Goal: Check status: Check status

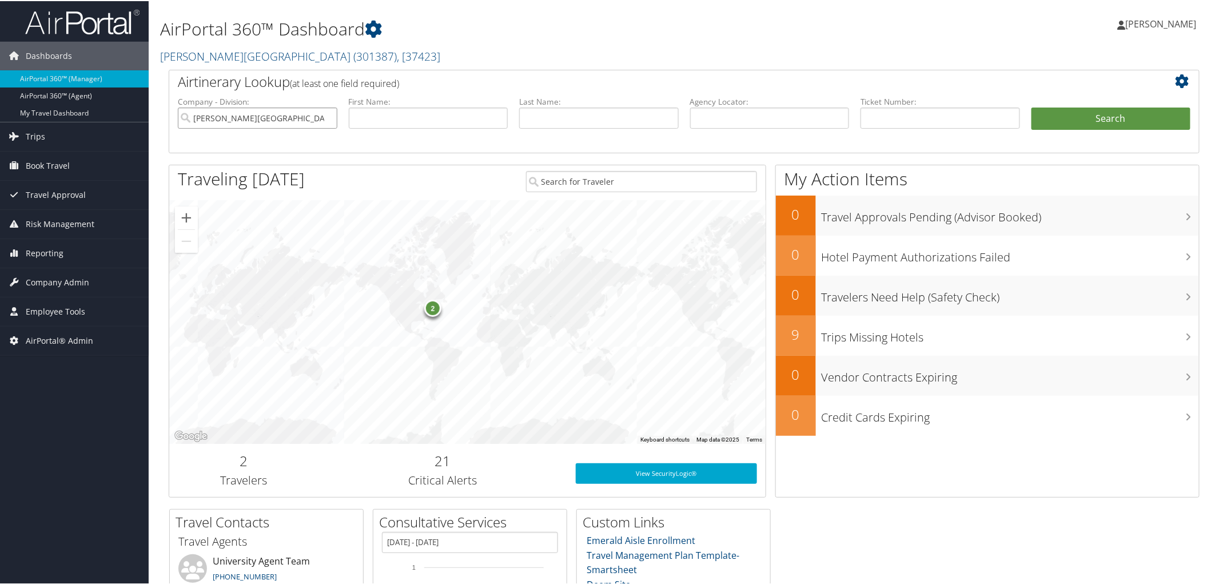
click at [330, 116] on input "Endicott College" at bounding box center [257, 116] width 159 height 21
click at [918, 118] on input "text" at bounding box center [939, 116] width 159 height 21
paste input "0018990575409"
type input "0018990575409"
click at [1058, 117] on button "Search" at bounding box center [1110, 117] width 159 height 23
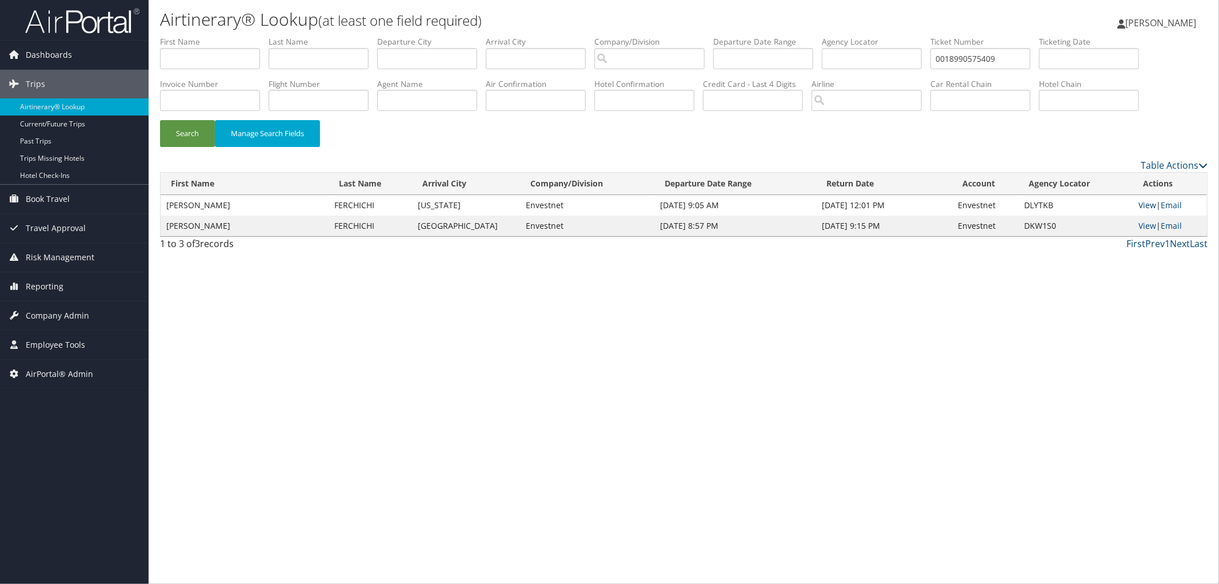
click at [1146, 207] on link "View" at bounding box center [1148, 204] width 18 height 11
drag, startPoint x: 1048, startPoint y: 54, endPoint x: 908, endPoint y: 59, distance: 140.1
click at [908, 36] on ul "First Name Last Name Departure City Arrival City Company/Division Airport/City …" at bounding box center [684, 36] width 1048 height 0
click at [222, 55] on input "text" at bounding box center [210, 58] width 100 height 21
click at [882, 70] on li "Agency Locator" at bounding box center [876, 57] width 109 height 42
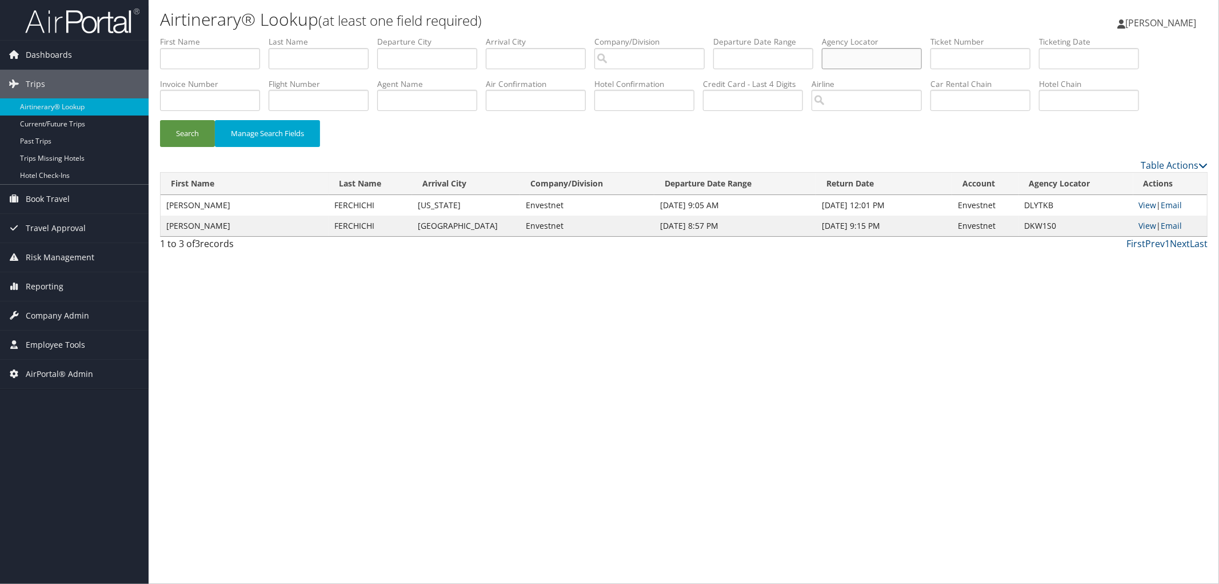
click at [882, 55] on input "text" at bounding box center [872, 58] width 100 height 21
click at [909, 64] on input "azaept" at bounding box center [872, 58] width 100 height 21
type input "azaepy"
click at [160, 120] on button "Search" at bounding box center [187, 133] width 55 height 27
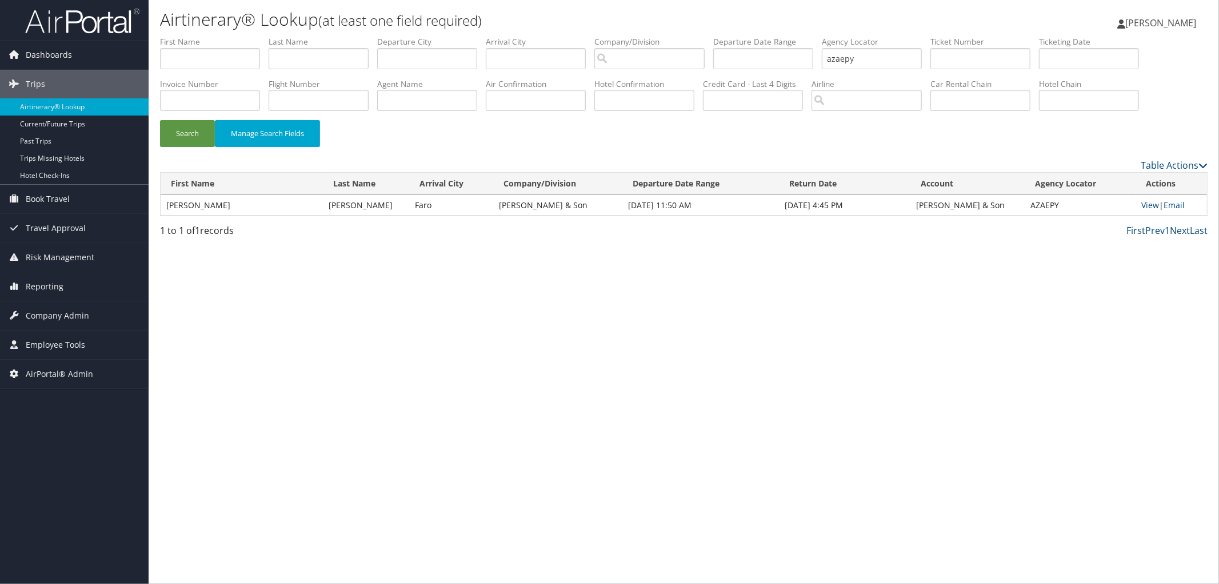
click at [498, 307] on div "Airtinerary® Lookup (at least one field required) Ashley Lammert Ashley Lammert…" at bounding box center [684, 292] width 1071 height 584
click at [1156, 201] on link "View" at bounding box center [1151, 204] width 18 height 11
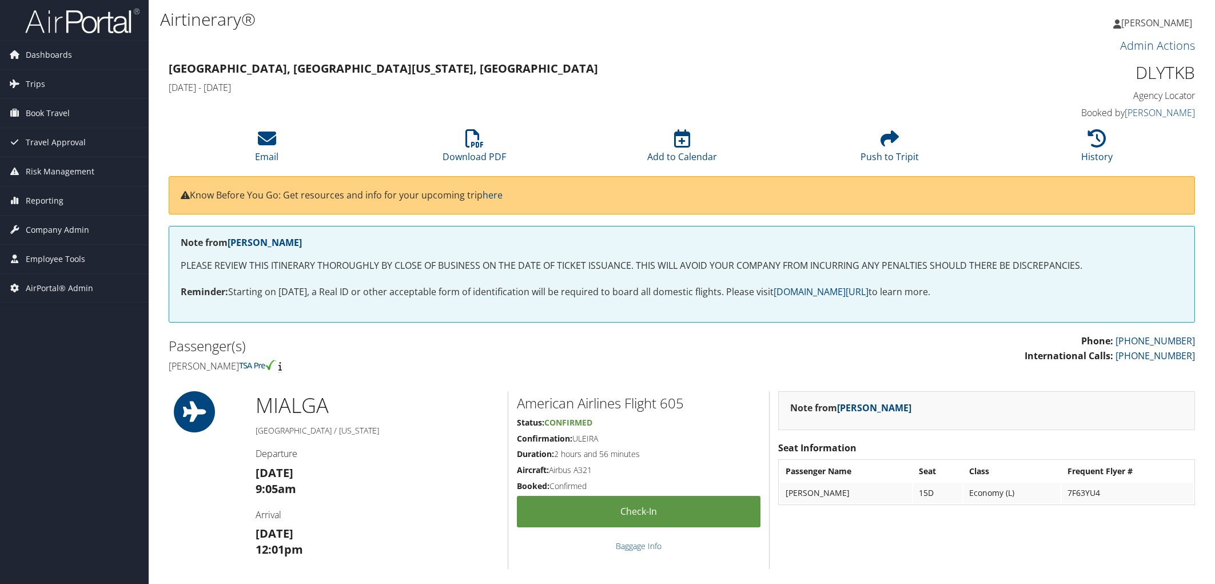
scroll to position [254, 0]
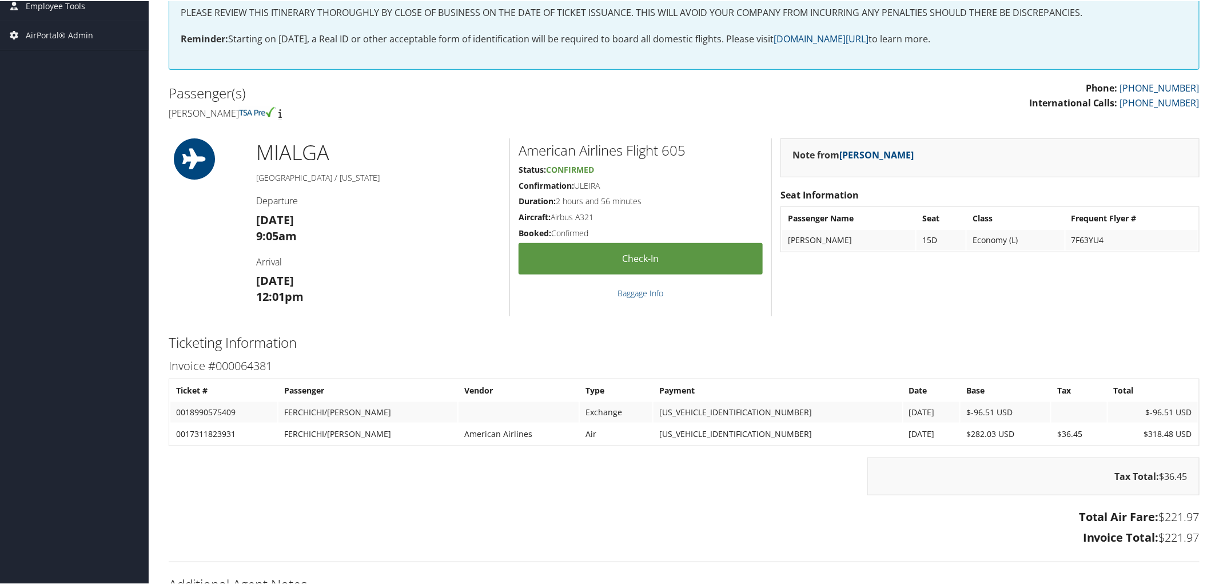
click at [207, 434] on td "0017311823931" at bounding box center [223, 432] width 107 height 21
copy td "0017311823931"
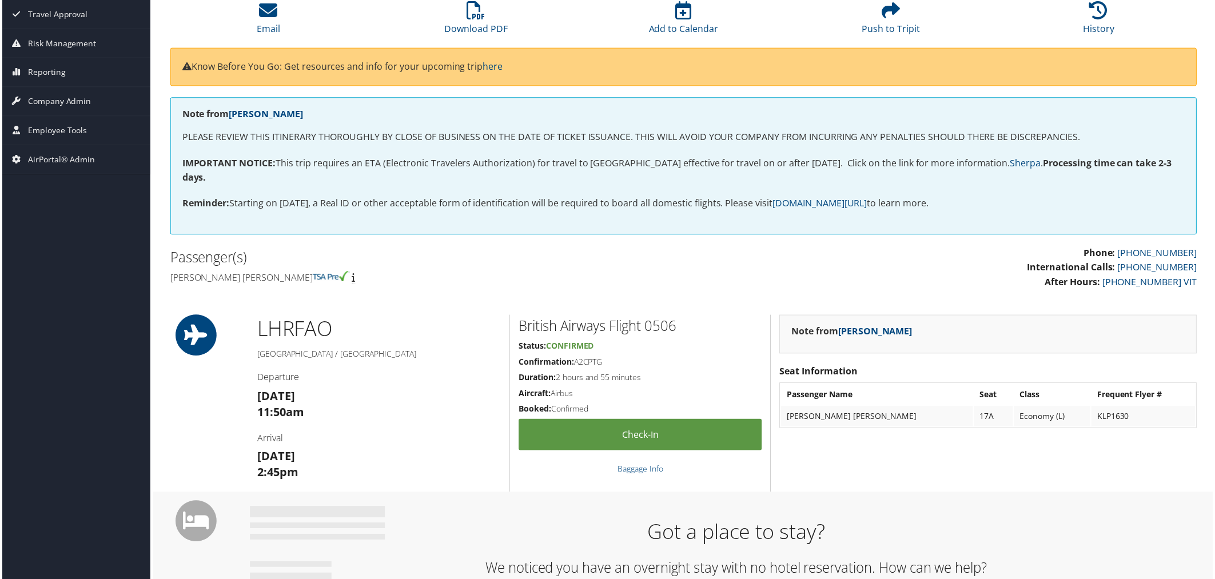
scroll to position [127, 0]
